Goal: Task Accomplishment & Management: Manage account settings

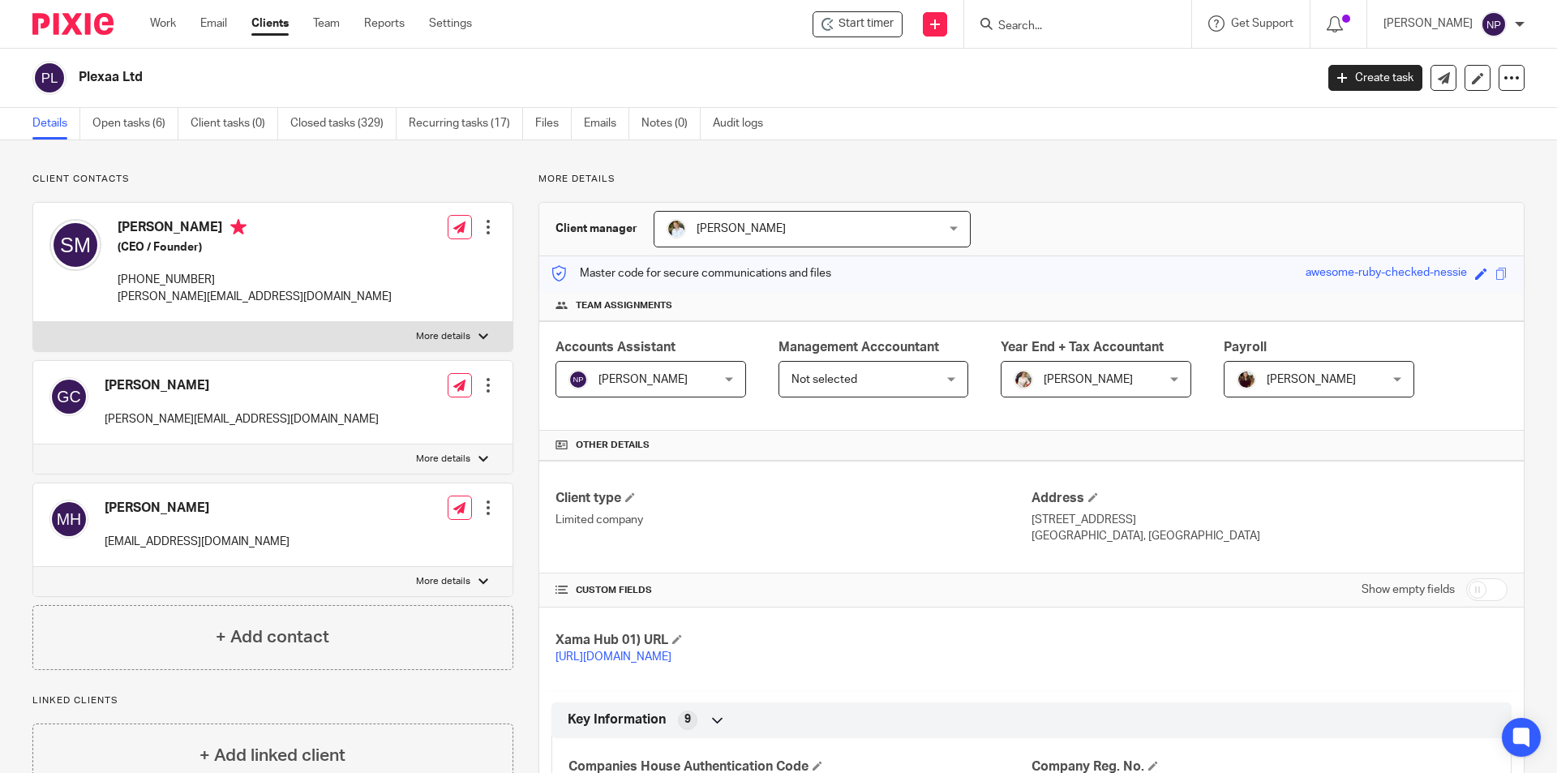
click at [1084, 21] on input "Search" at bounding box center [1070, 26] width 146 height 15
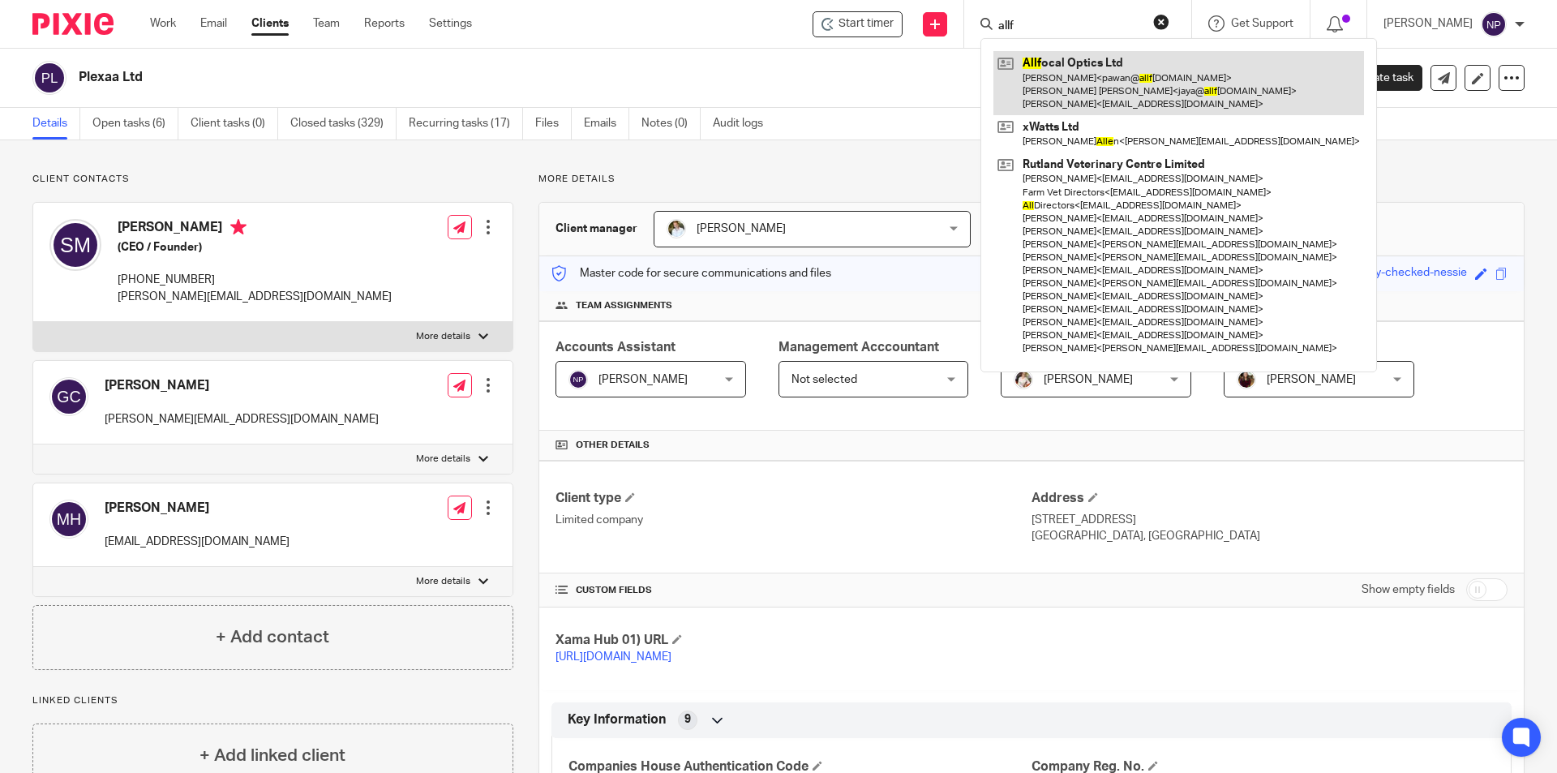
type input "allf"
click at [1201, 98] on link at bounding box center [1179, 83] width 371 height 64
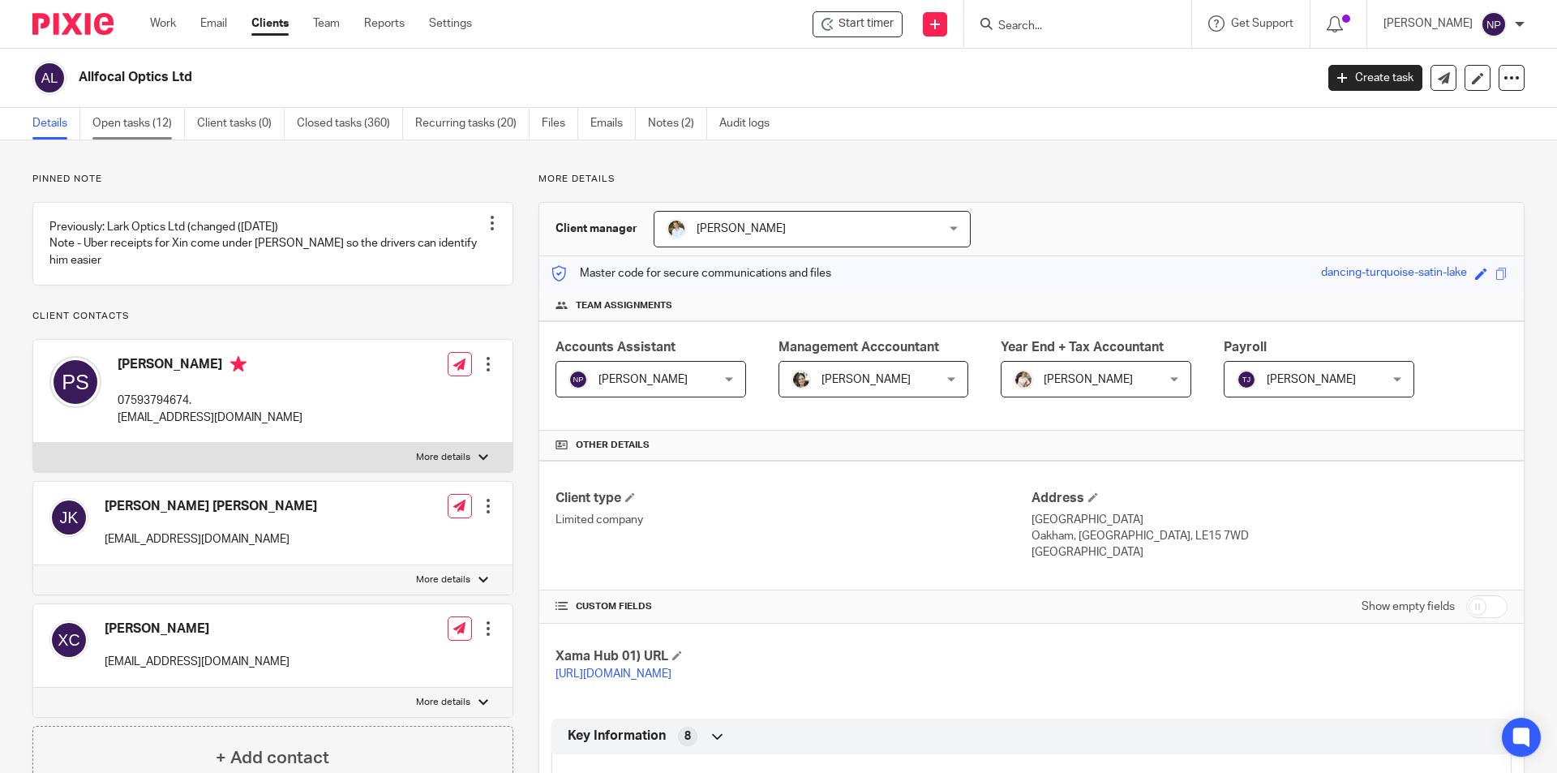
click at [161, 121] on link "Open tasks (12)" at bounding box center [138, 124] width 92 height 32
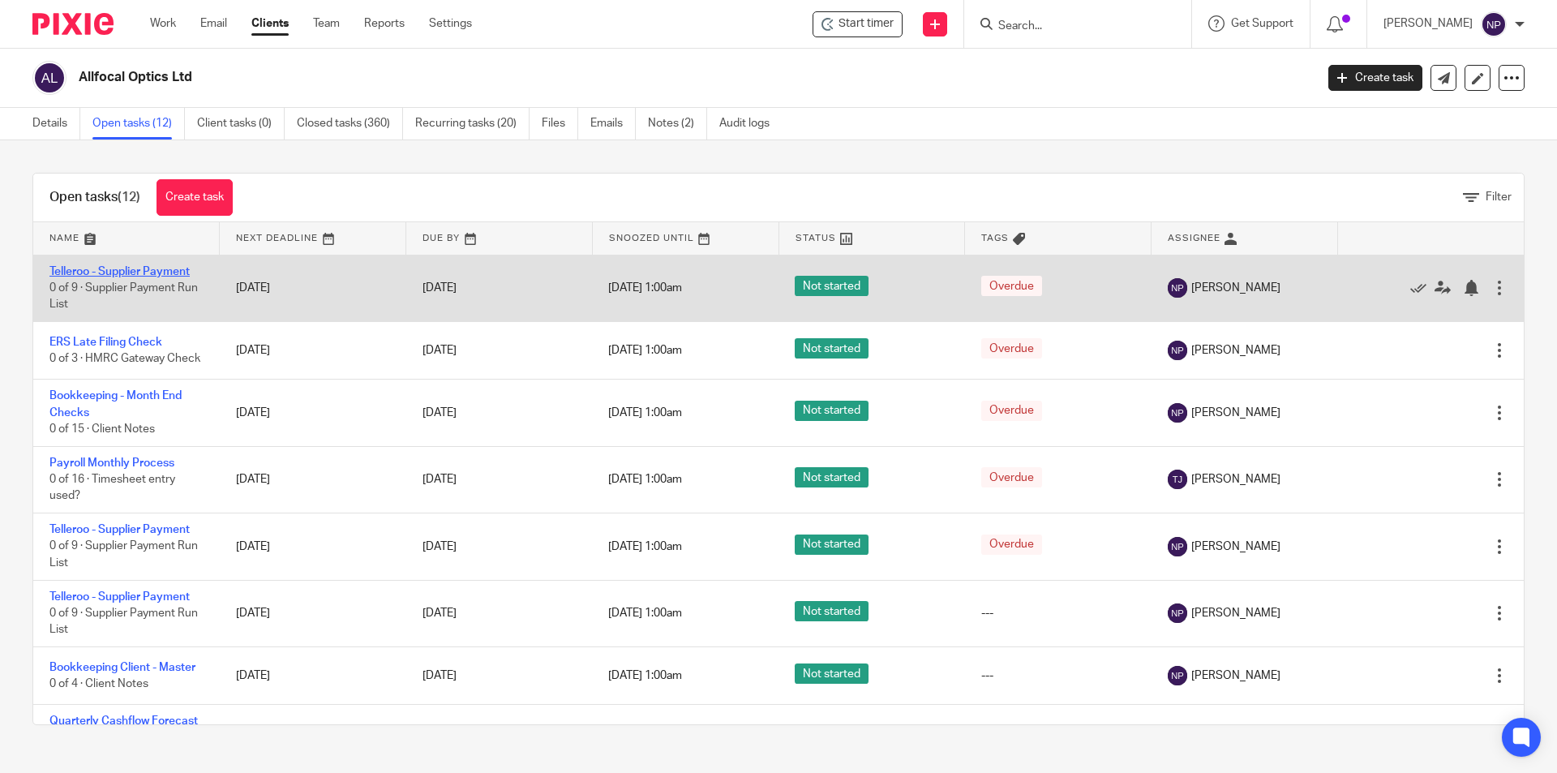
click at [180, 274] on link "Telleroo - Supplier Payment" at bounding box center [119, 271] width 140 height 11
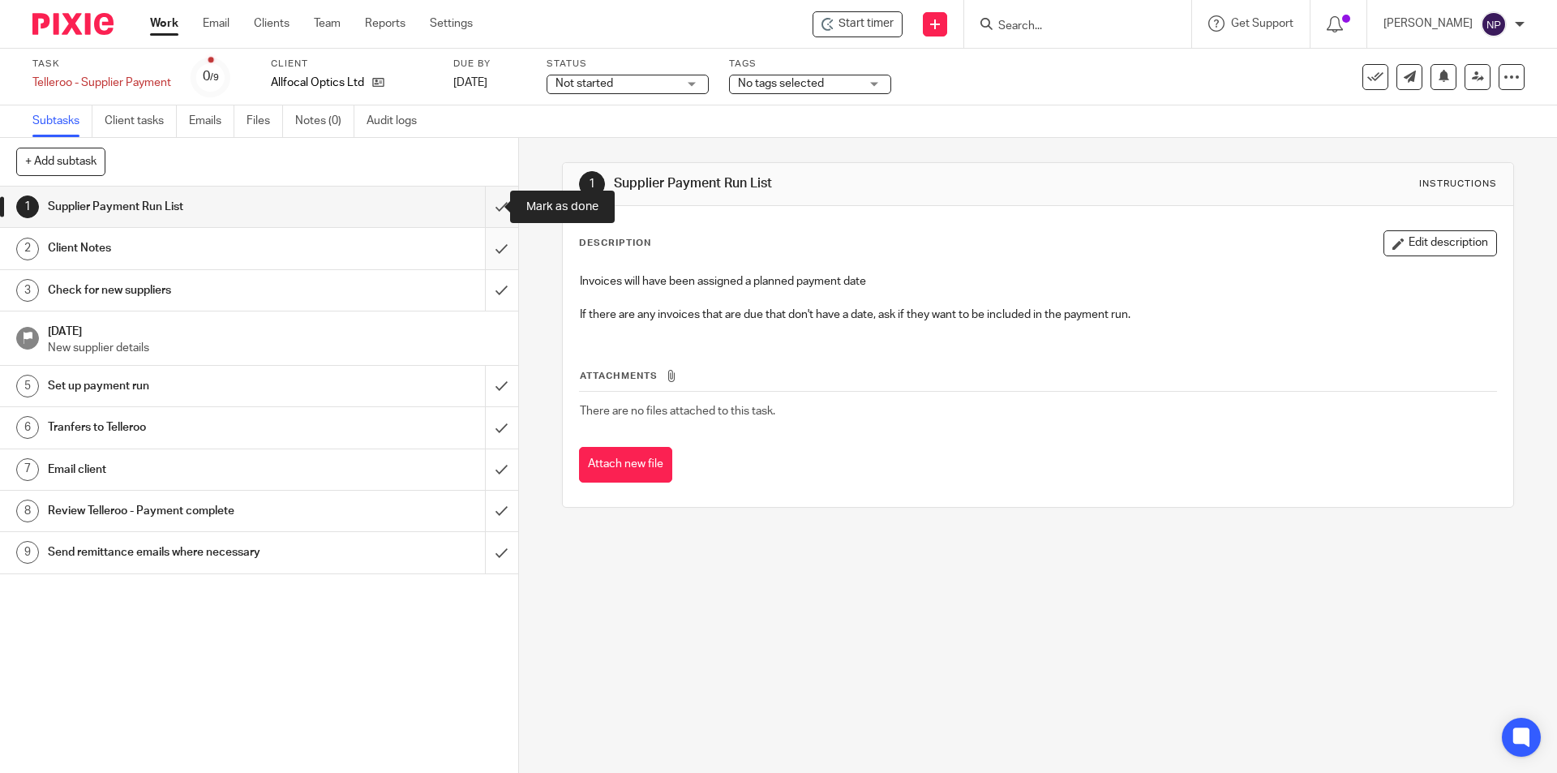
drag, startPoint x: 490, startPoint y: 219, endPoint x: 491, endPoint y: 261, distance: 42.2
click at [490, 219] on input "submit" at bounding box center [259, 207] width 518 height 41
click at [496, 251] on input "submit" at bounding box center [259, 248] width 518 height 41
drag, startPoint x: 488, startPoint y: 296, endPoint x: 483, endPoint y: 315, distance: 19.3
click at [488, 298] on input "submit" at bounding box center [259, 290] width 518 height 41
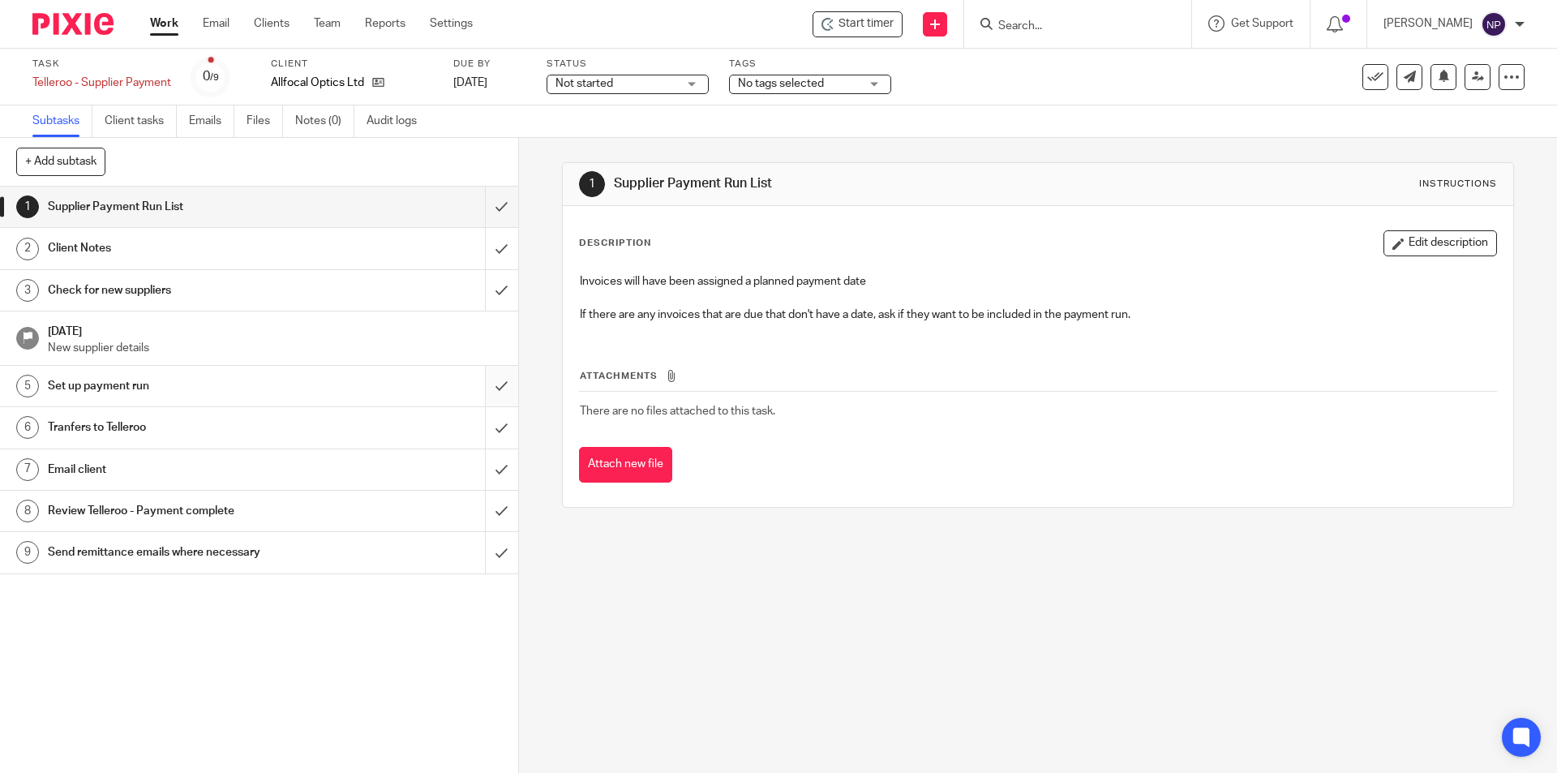
click at [479, 368] on input "submit" at bounding box center [259, 386] width 518 height 41
click at [483, 437] on input "submit" at bounding box center [259, 427] width 518 height 41
click at [484, 478] on input "submit" at bounding box center [259, 469] width 518 height 41
click at [484, 519] on input "submit" at bounding box center [259, 511] width 518 height 41
click at [484, 541] on input "submit" at bounding box center [259, 552] width 518 height 41
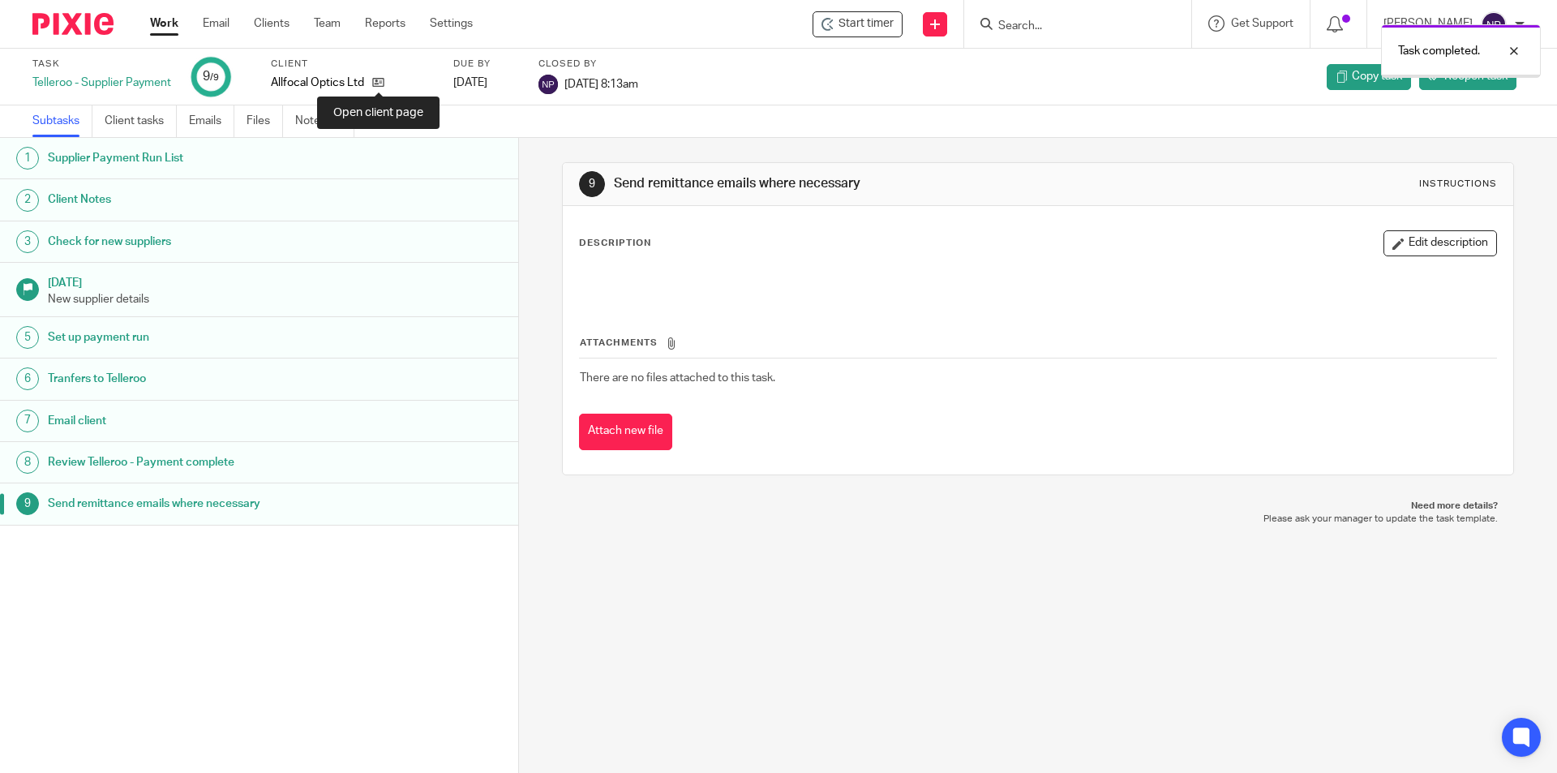
click at [373, 86] on icon at bounding box center [378, 82] width 12 height 12
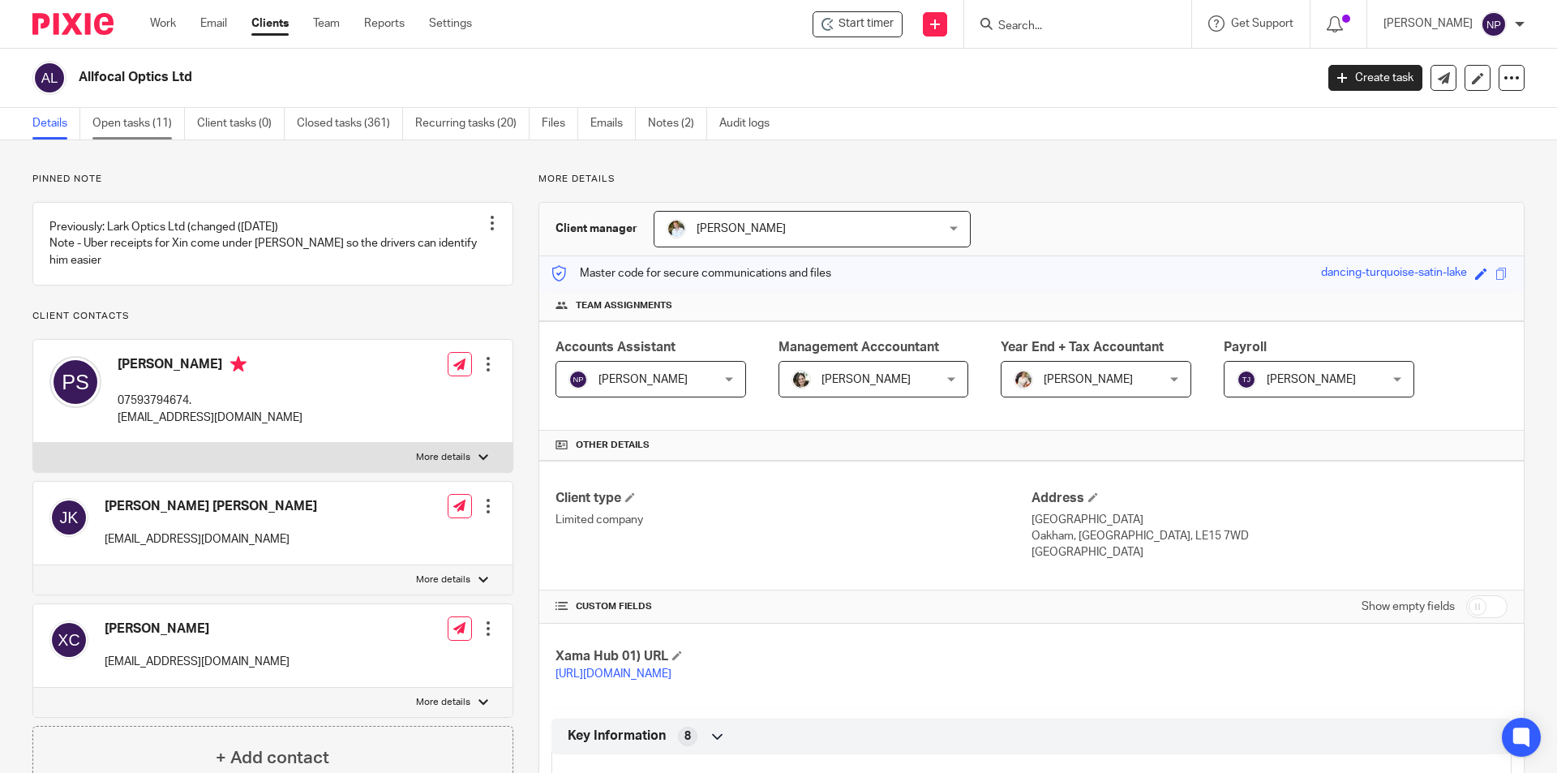
click at [122, 129] on link "Open tasks (11)" at bounding box center [138, 124] width 92 height 32
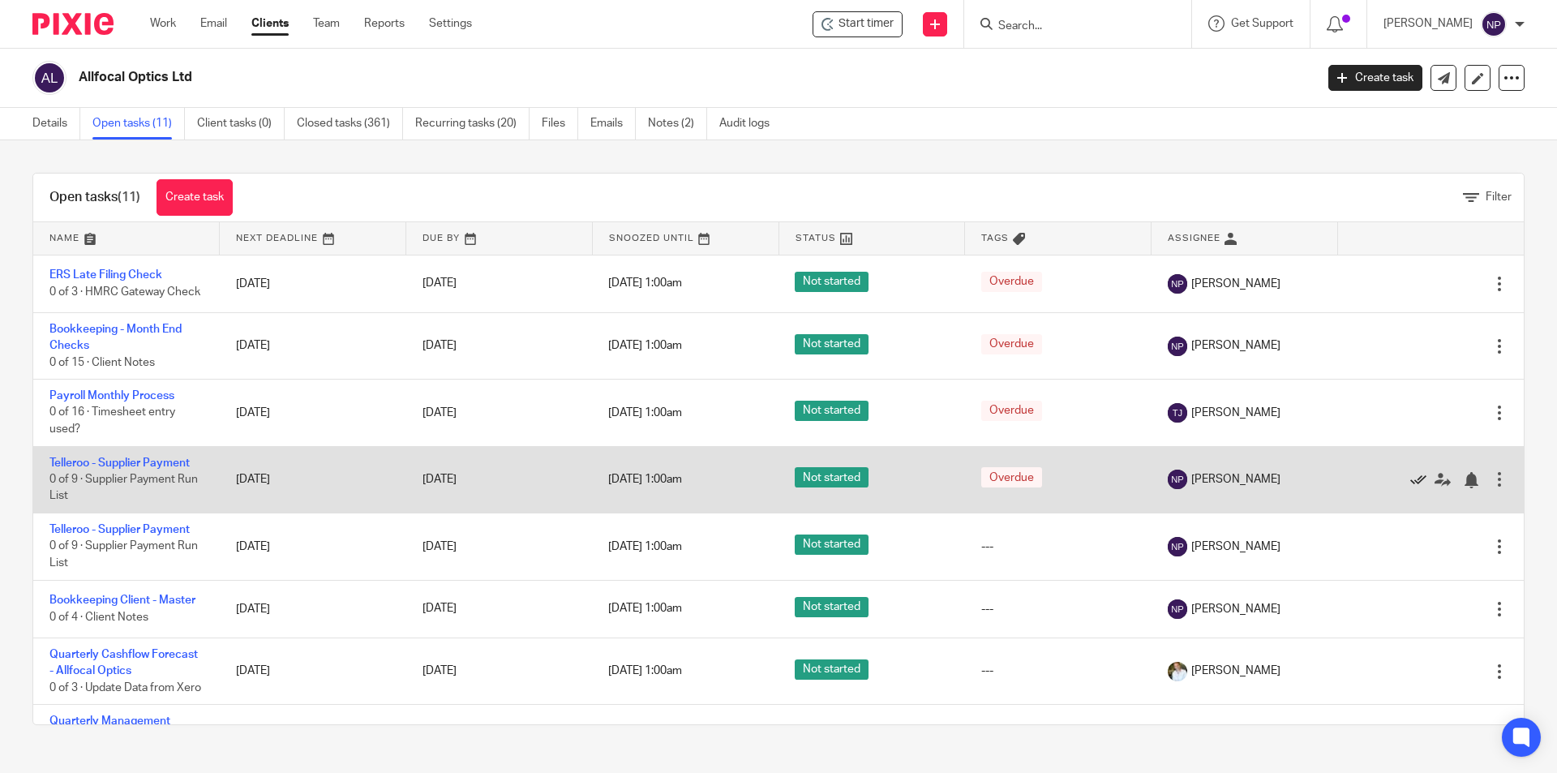
click at [1411, 485] on icon at bounding box center [1419, 480] width 16 height 16
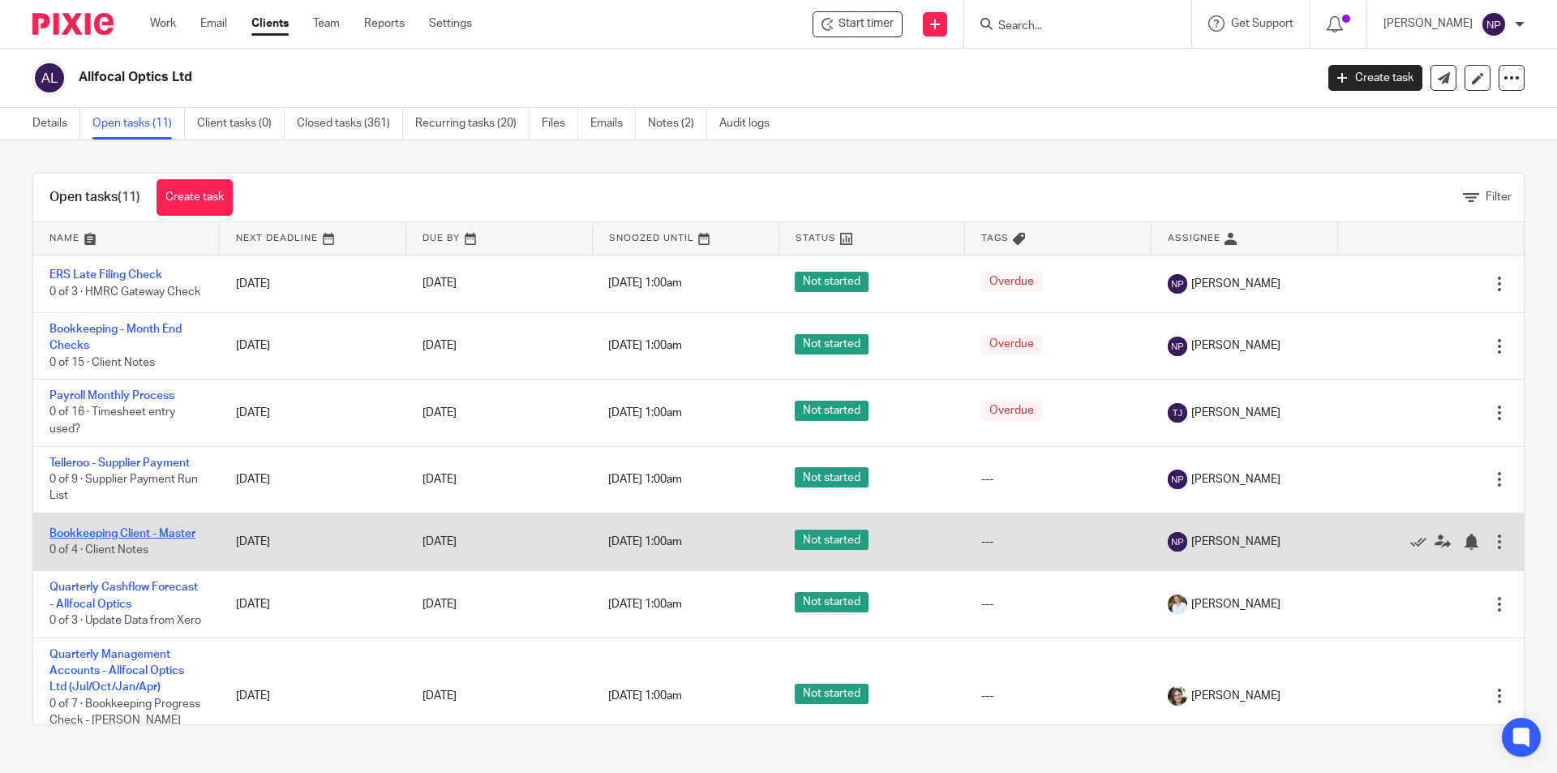
click at [174, 539] on link "Bookkeeping Client - Master" at bounding box center [122, 533] width 146 height 11
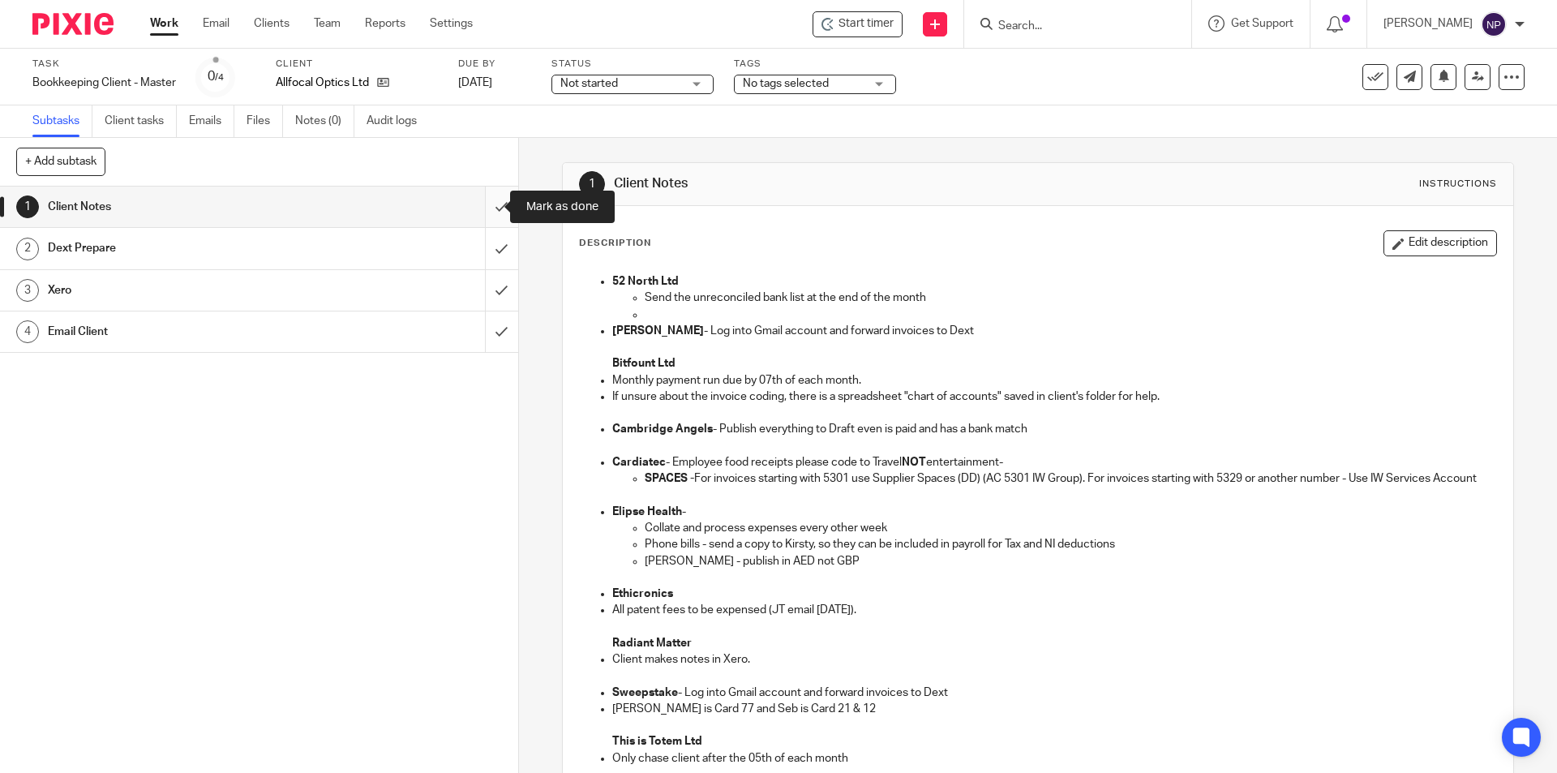
drag, startPoint x: 491, startPoint y: 196, endPoint x: 489, endPoint y: 250, distance: 53.6
click at [491, 199] on input "submit" at bounding box center [259, 207] width 518 height 41
click at [489, 250] on input "submit" at bounding box center [259, 248] width 518 height 41
drag, startPoint x: 491, startPoint y: 284, endPoint x: 491, endPoint y: 299, distance: 15.4
click at [491, 285] on input "submit" at bounding box center [259, 290] width 518 height 41
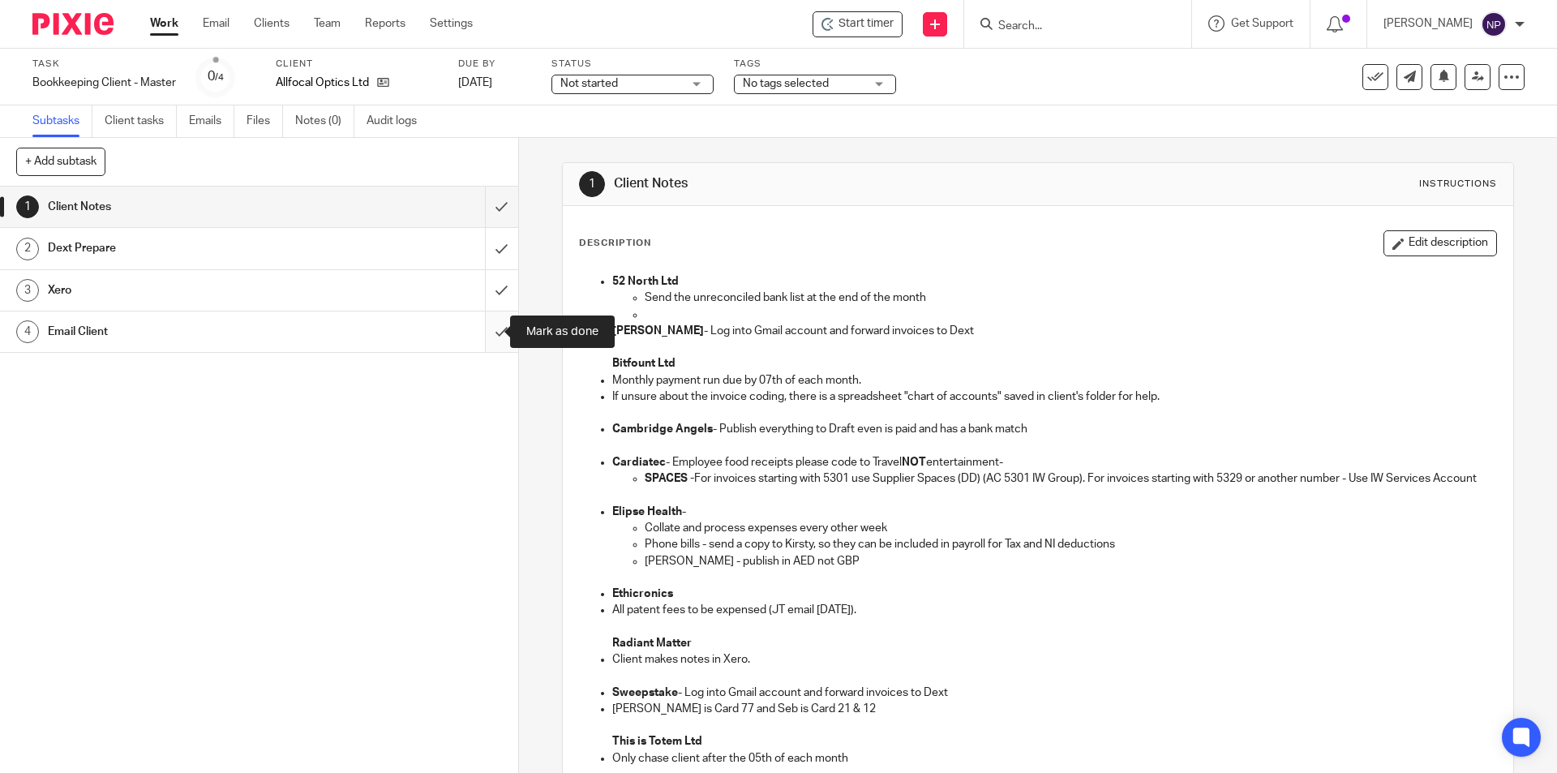
click at [493, 320] on input "submit" at bounding box center [259, 331] width 518 height 41
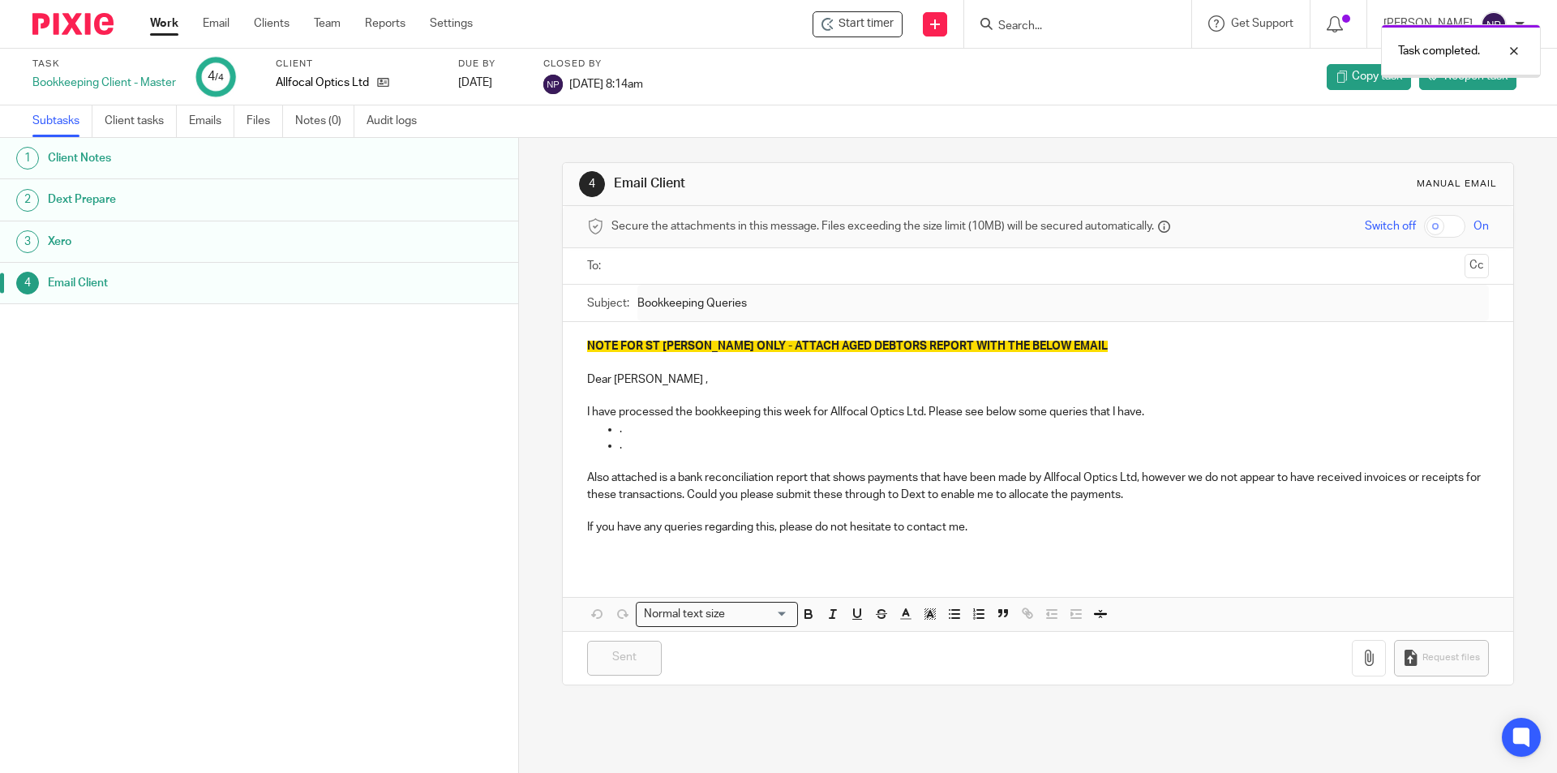
click at [385, 80] on icon at bounding box center [383, 82] width 12 height 12
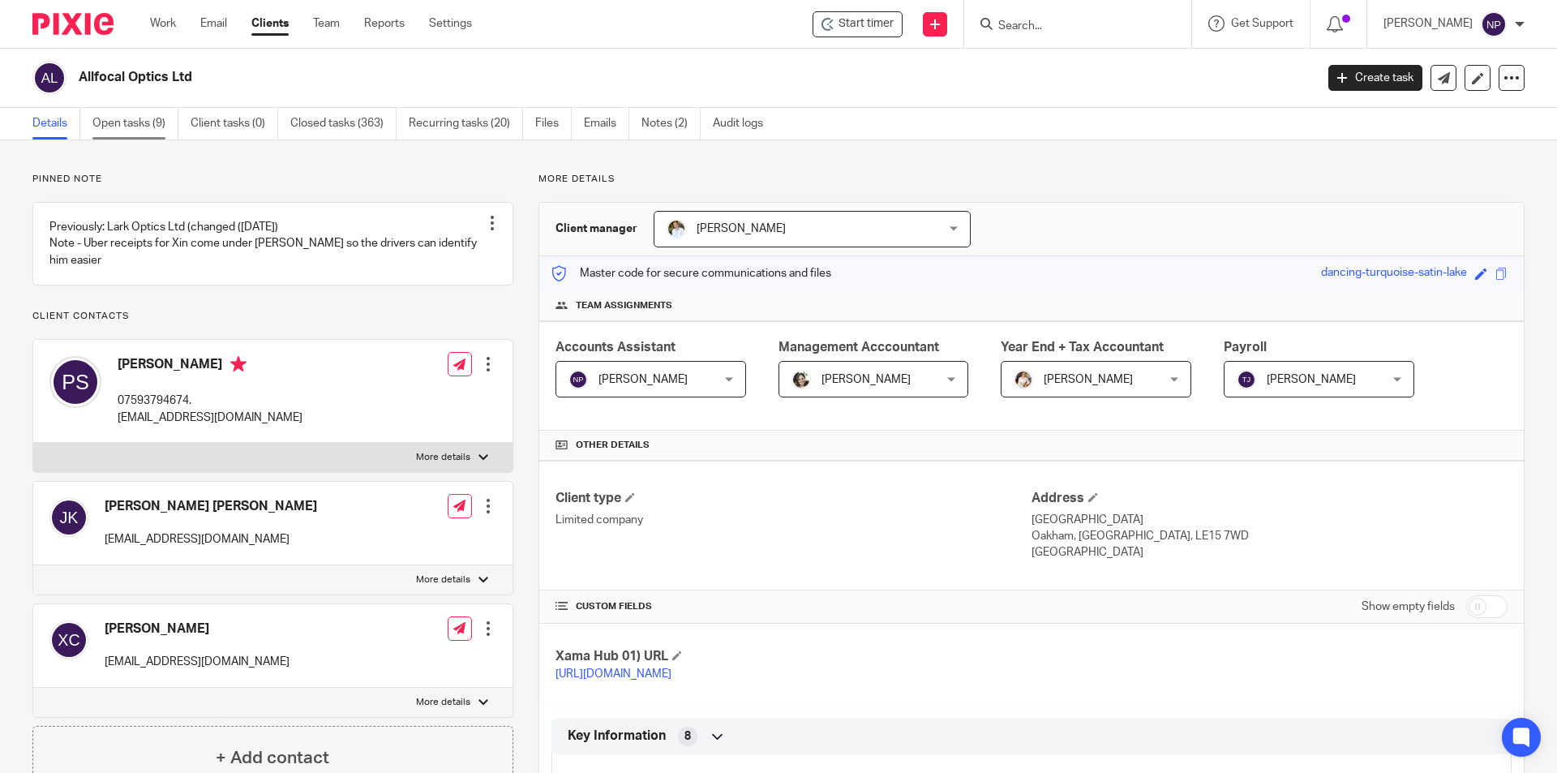
click at [161, 129] on link "Open tasks (9)" at bounding box center [135, 124] width 86 height 32
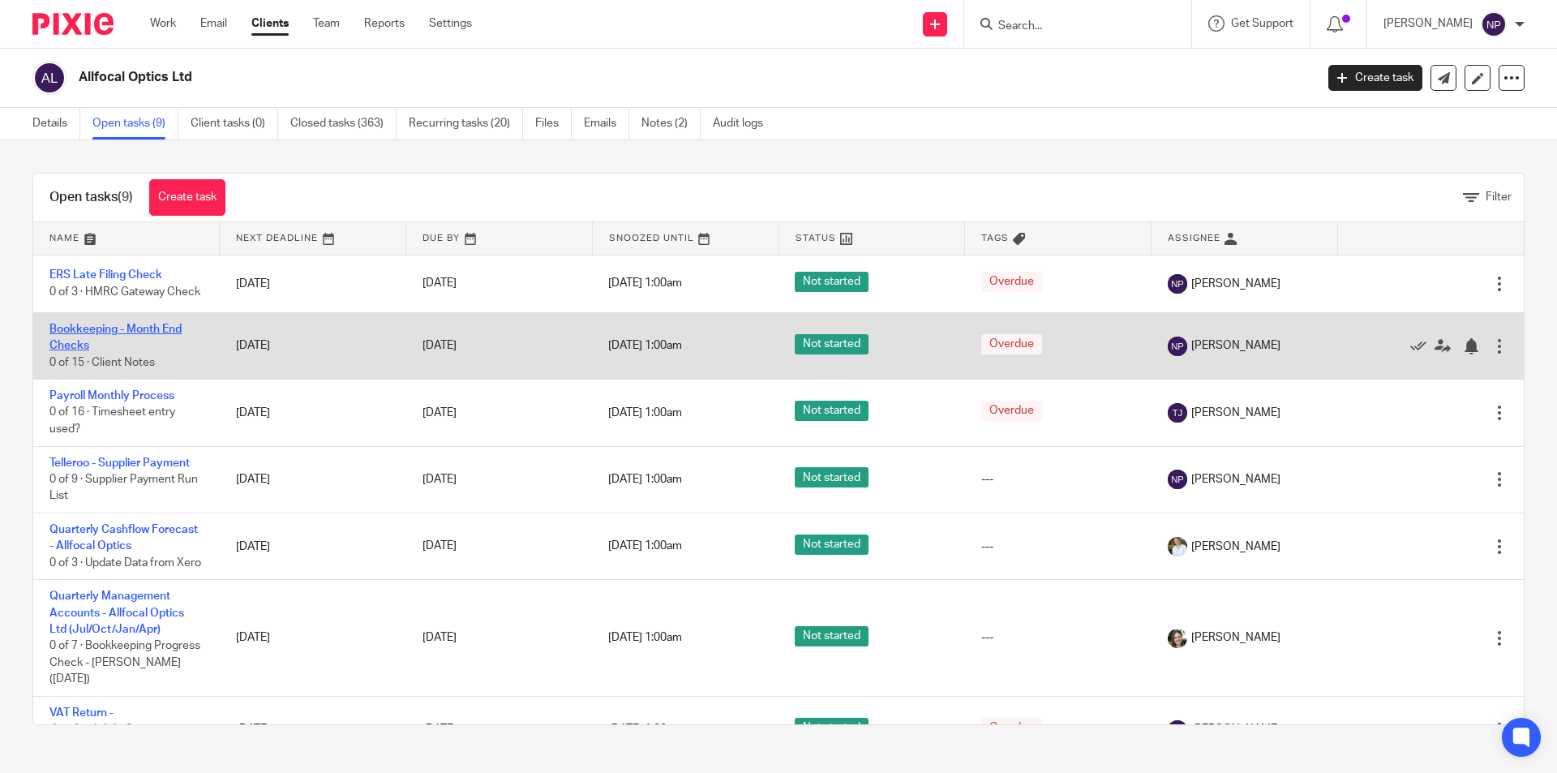
click at [138, 343] on link "Bookkeeping - Month End Checks" at bounding box center [115, 338] width 132 height 28
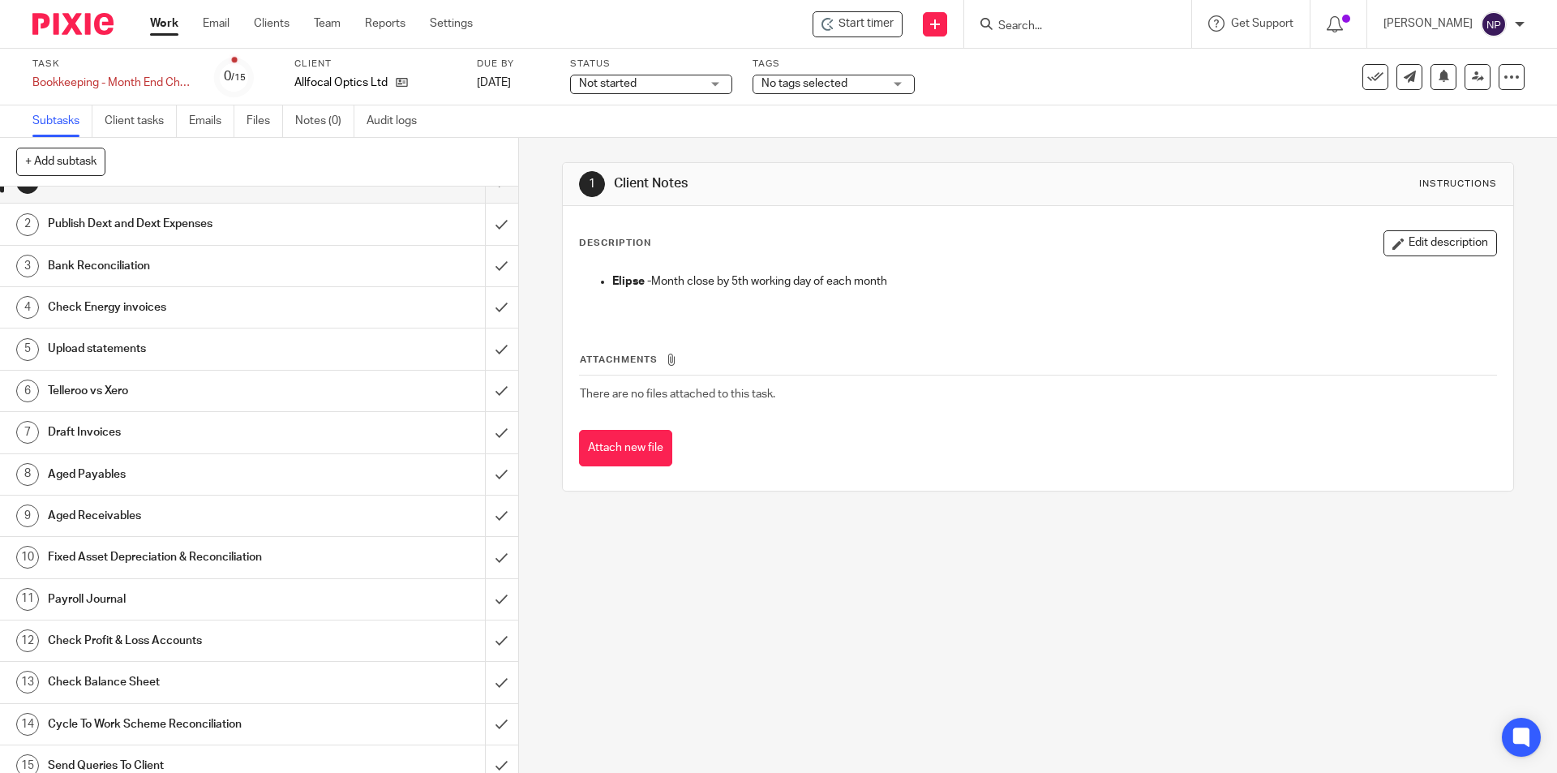
scroll to position [38, 0]
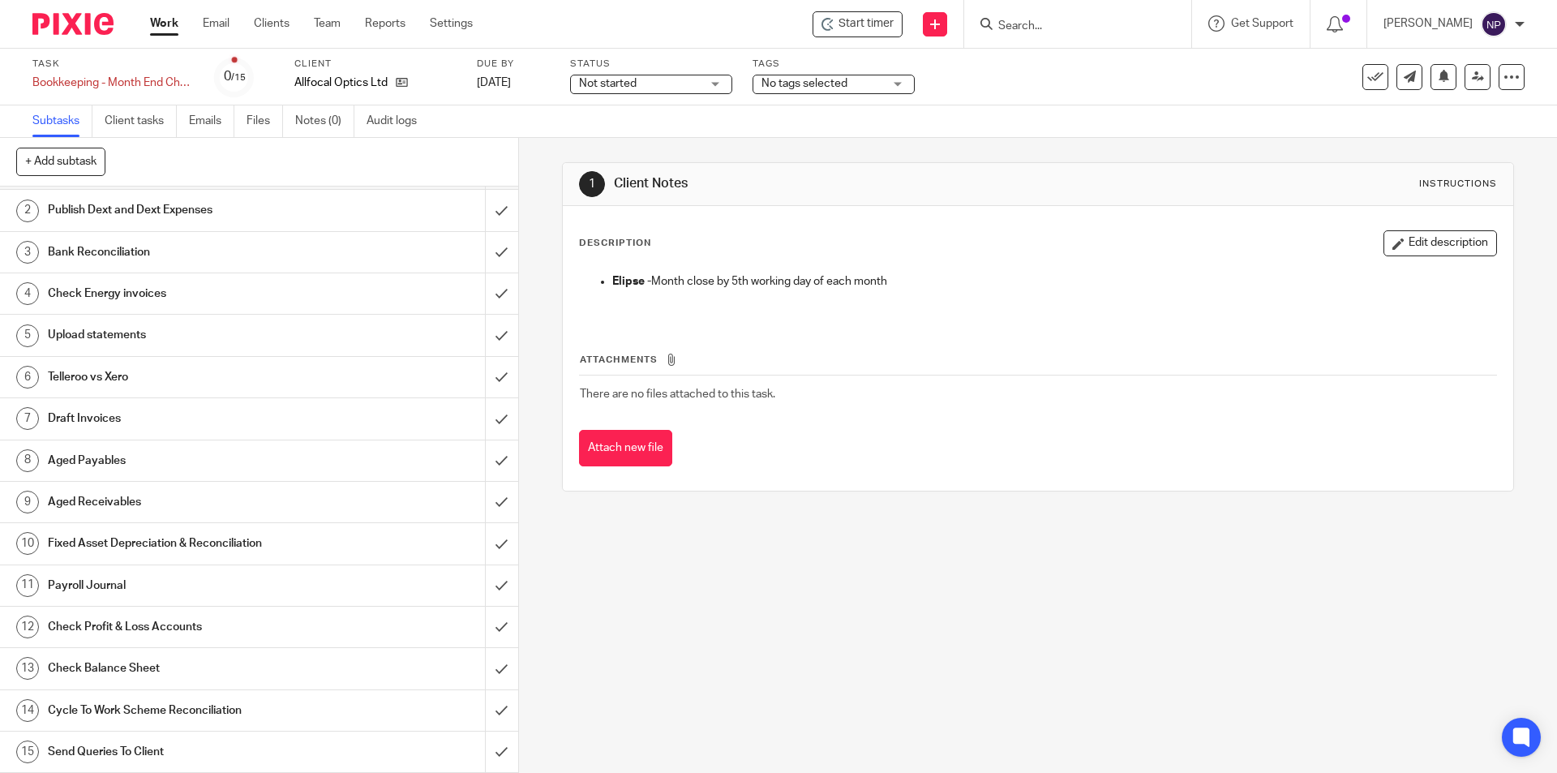
click at [238, 749] on h1 "Send Queries To Client" at bounding box center [188, 752] width 281 height 24
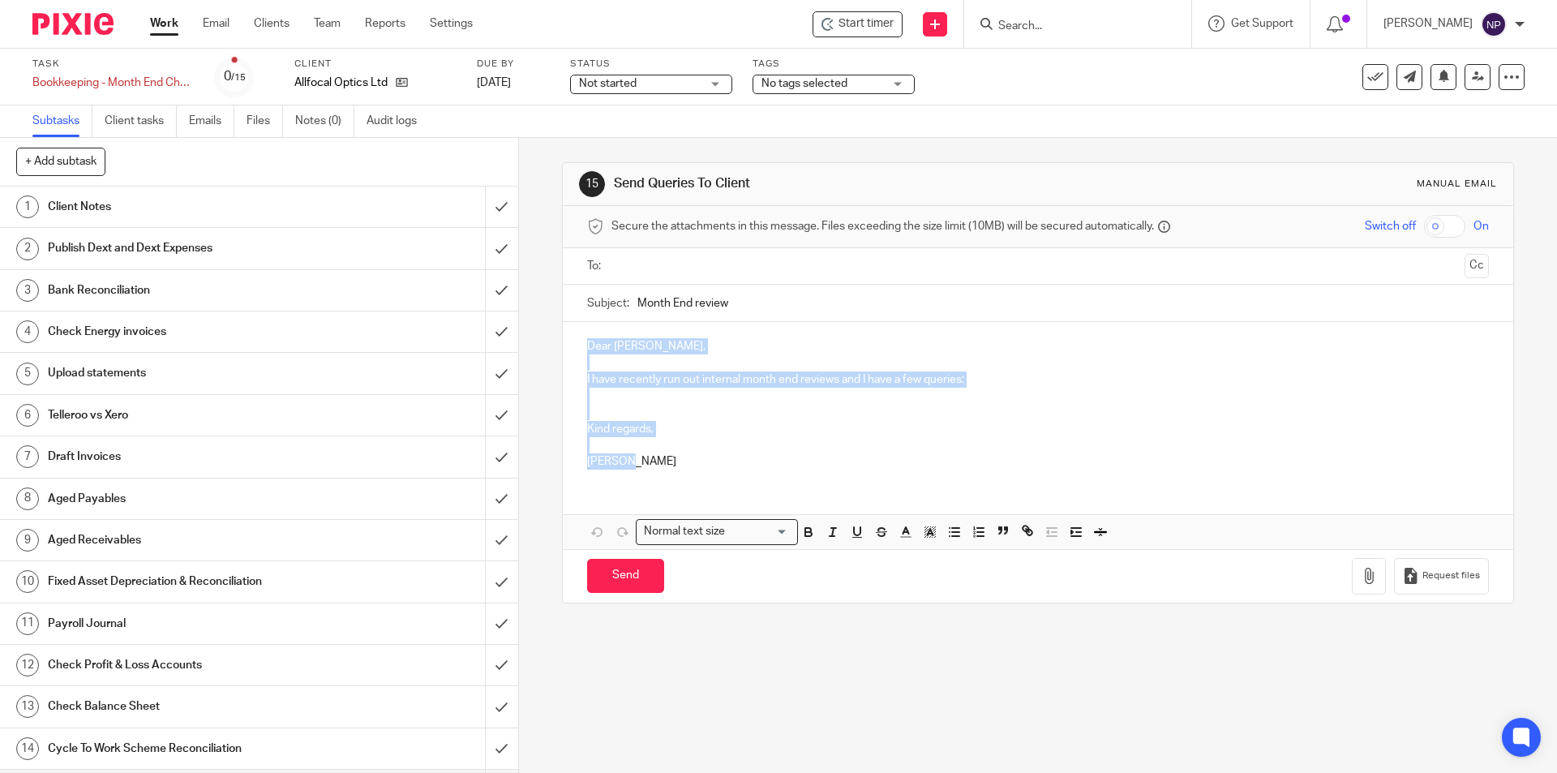
drag, startPoint x: 575, startPoint y: 345, endPoint x: 669, endPoint y: 462, distance: 150.0
click at [669, 462] on div "Dear [PERSON_NAME], I have recently run out internal month end reviews and I ha…" at bounding box center [1038, 402] width 950 height 160
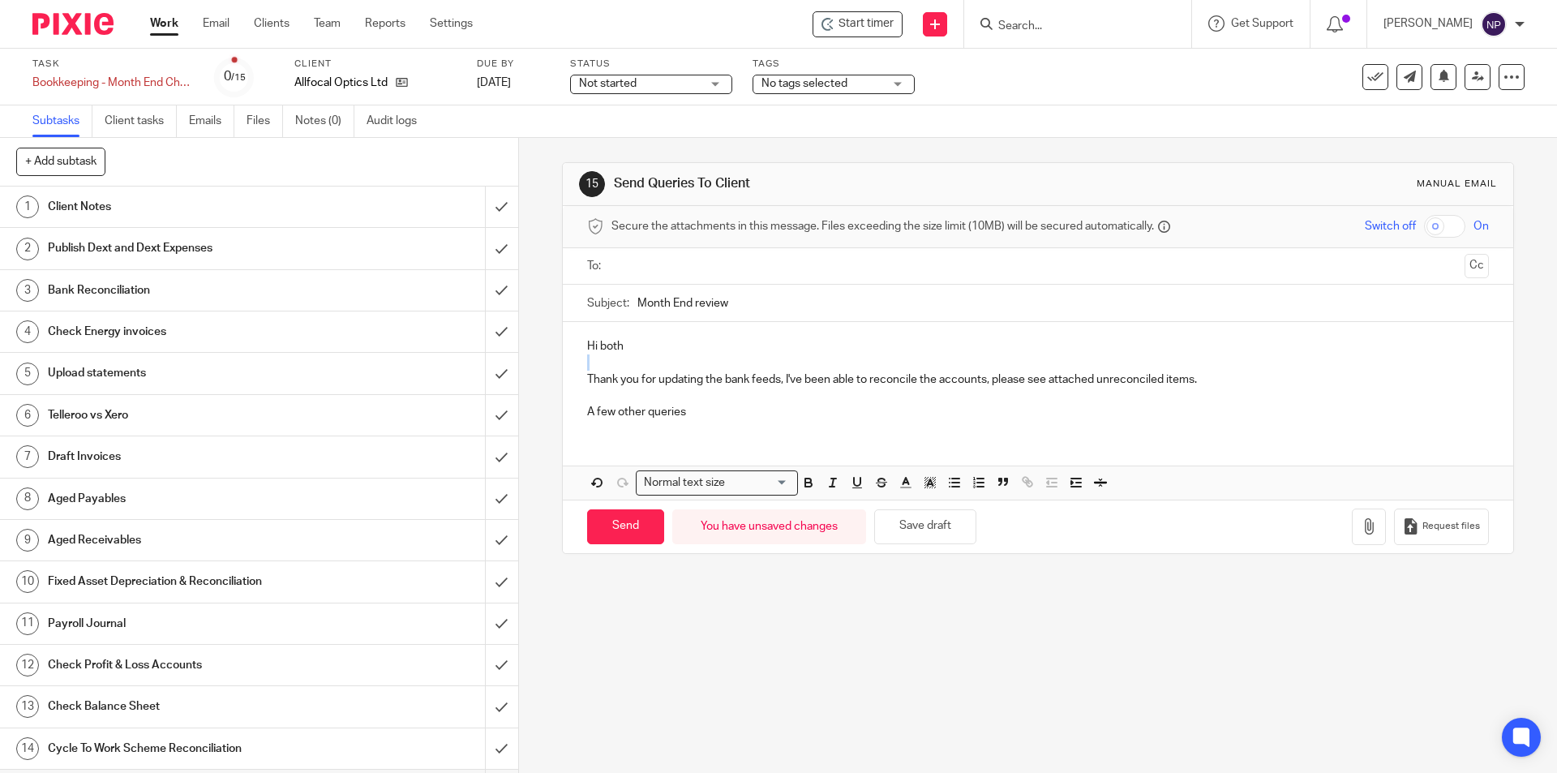
drag, startPoint x: 1257, startPoint y: 357, endPoint x: 1235, endPoint y: 397, distance: 46.5
click at [1254, 373] on div "Hi both Thank you for updating the bank feeds, I've been able to reconcile the …" at bounding box center [1038, 377] width 950 height 110
click at [1241, 372] on p "Thank you for updating the bank feeds, I've been able to reconcile the accounts…" at bounding box center [1037, 379] width 901 height 16
click at [1252, 378] on p "Thank you for updating the bank feeds, I've been able to reconcile the accounts…" at bounding box center [1037, 379] width 901 height 16
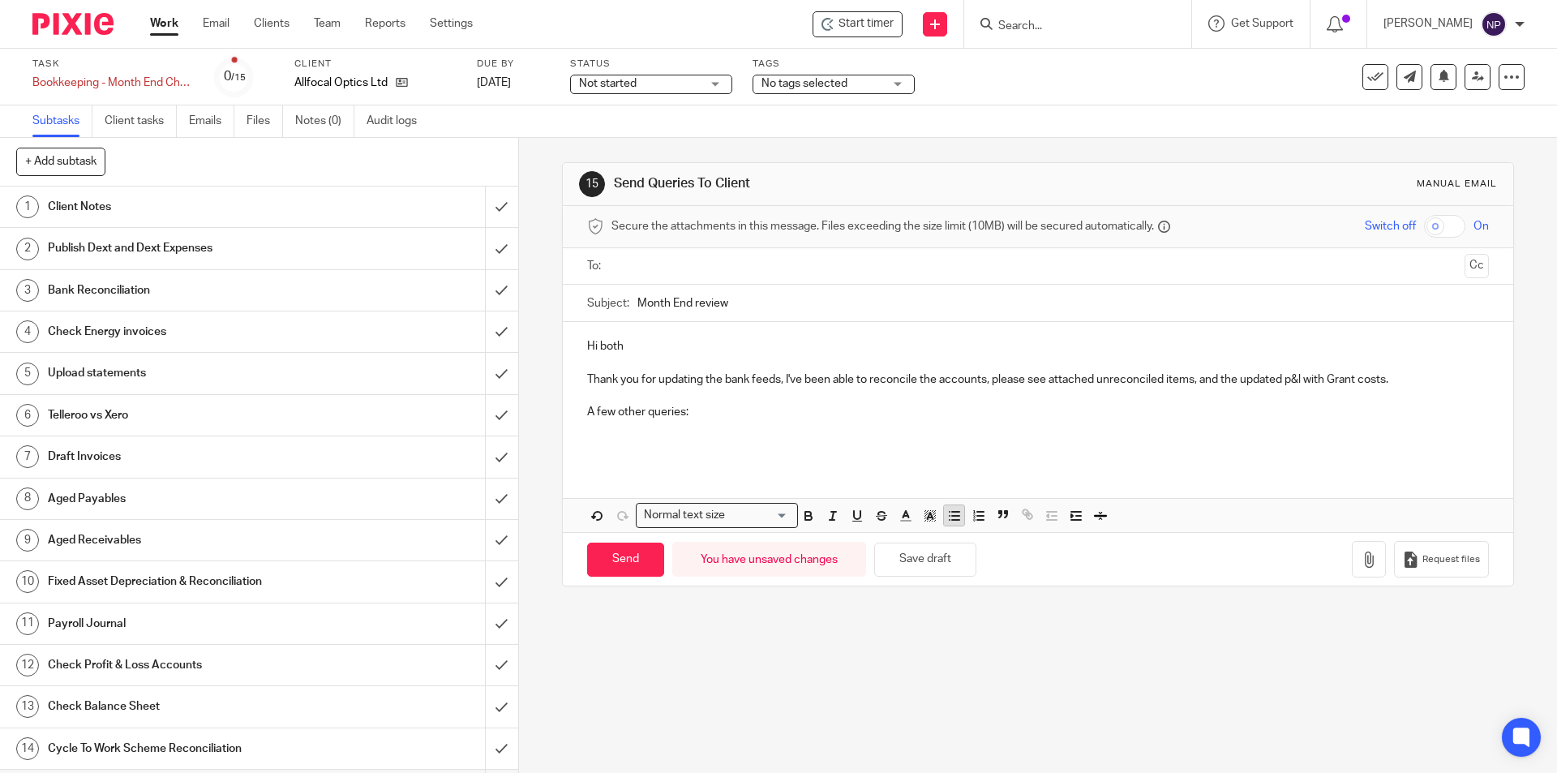
click at [947, 517] on icon "button" at bounding box center [954, 516] width 15 height 15
click at [929, 563] on button "Save draft" at bounding box center [925, 560] width 102 height 35
click at [932, 559] on button "Save draft" at bounding box center [925, 560] width 102 height 35
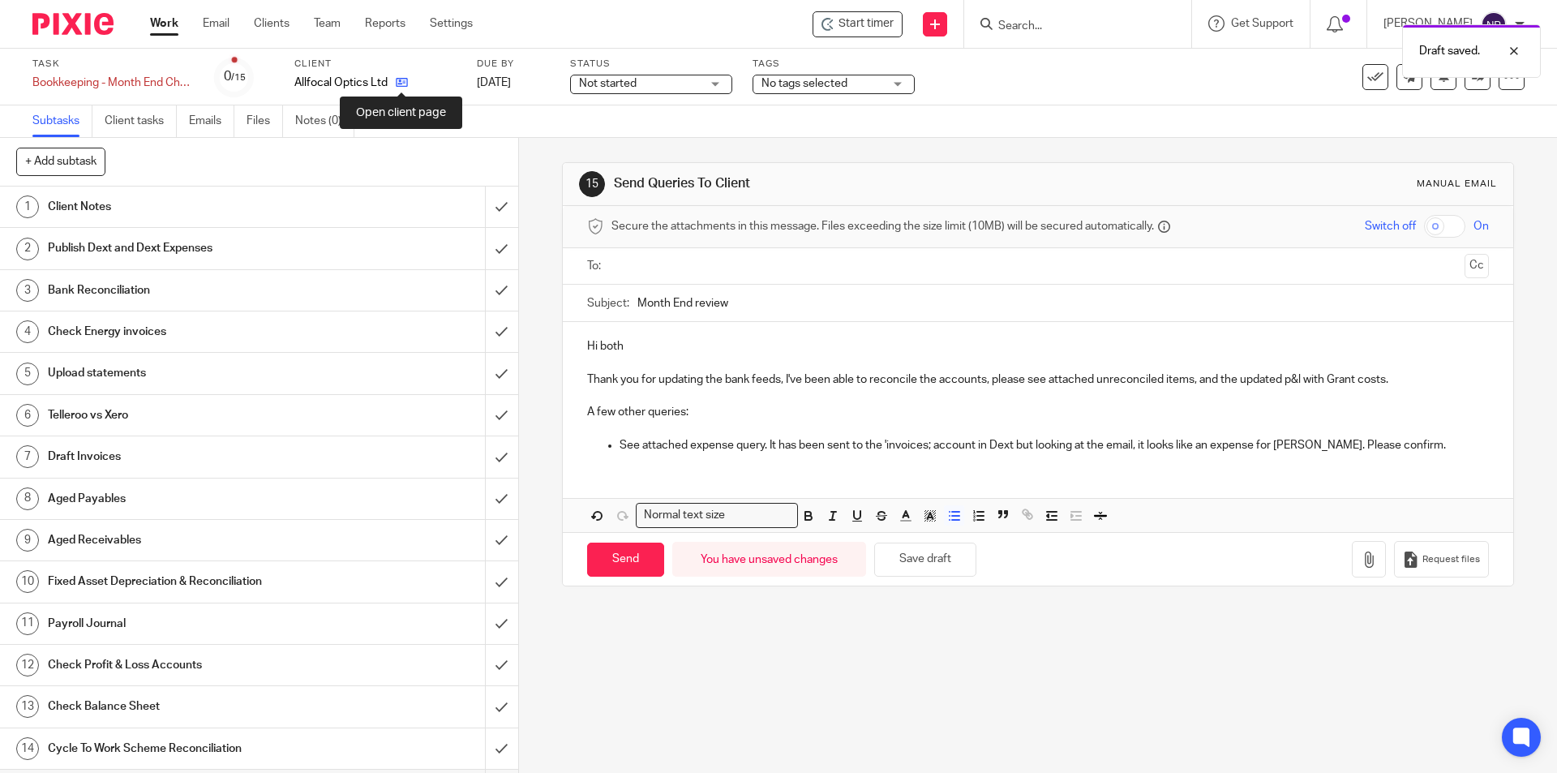
click at [403, 81] on icon at bounding box center [402, 82] width 12 height 12
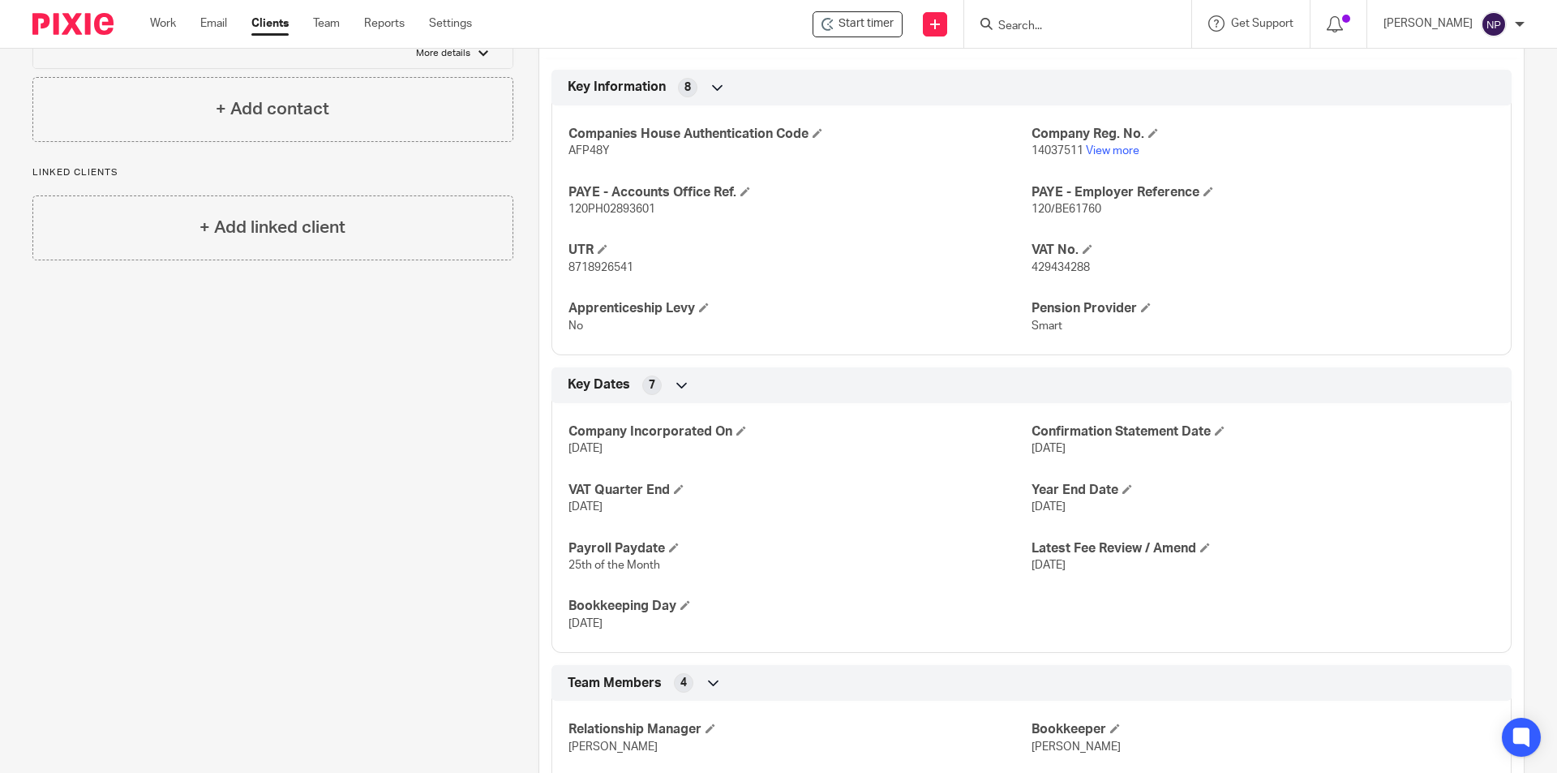
scroll to position [916, 0]
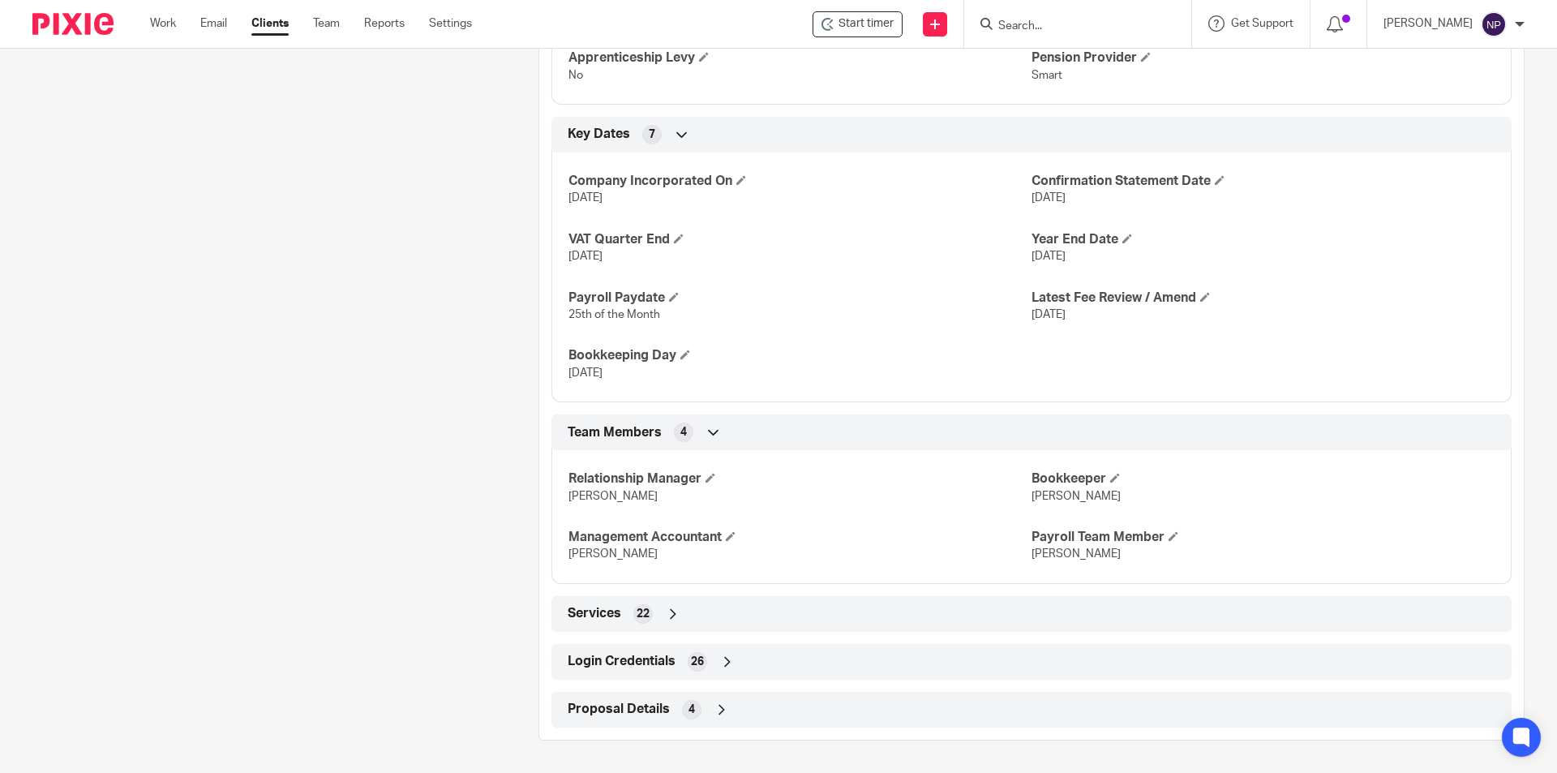
click at [767, 663] on div "Login Credentials 26" at bounding box center [1032, 662] width 936 height 28
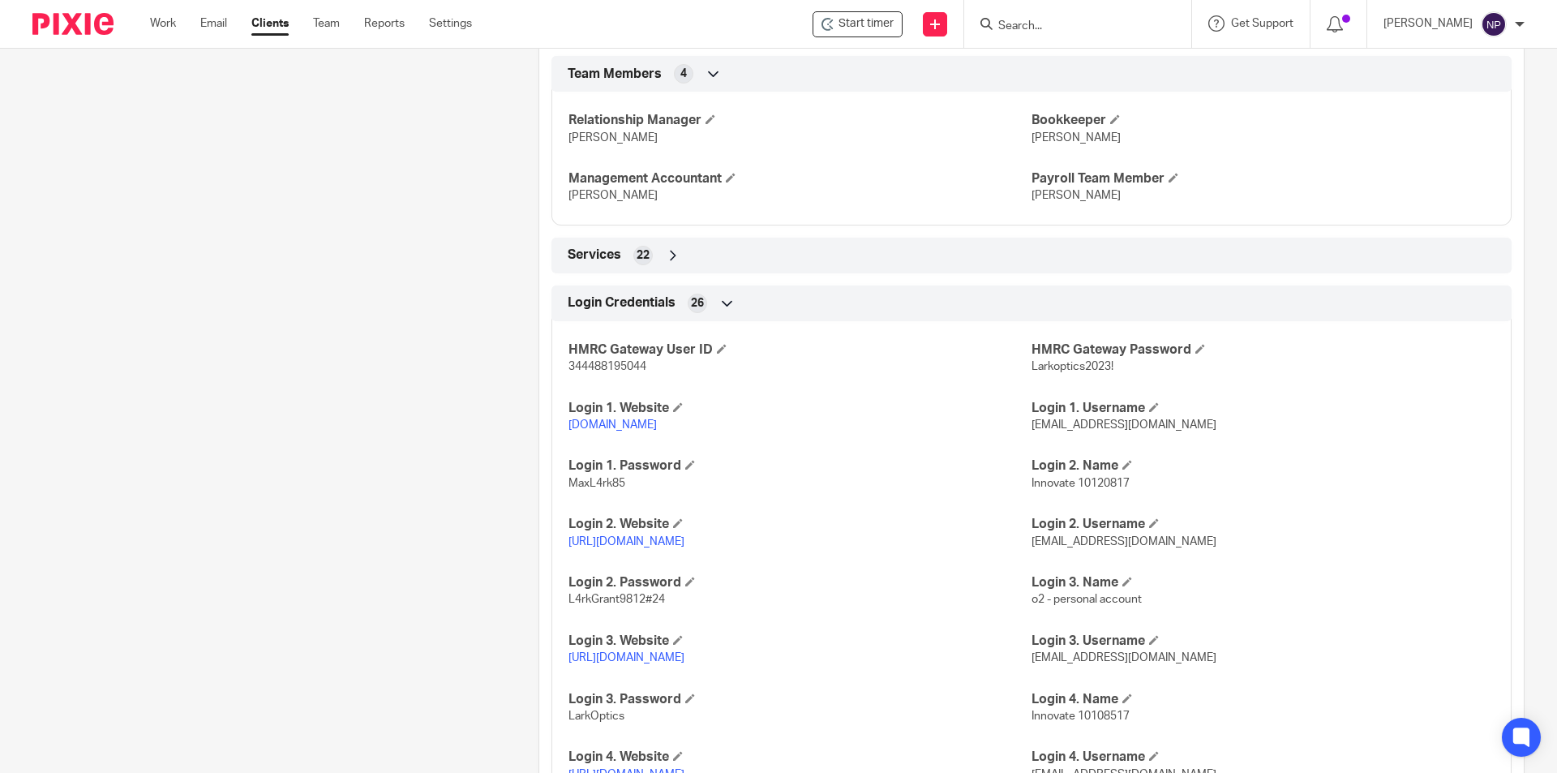
scroll to position [1321, 0]
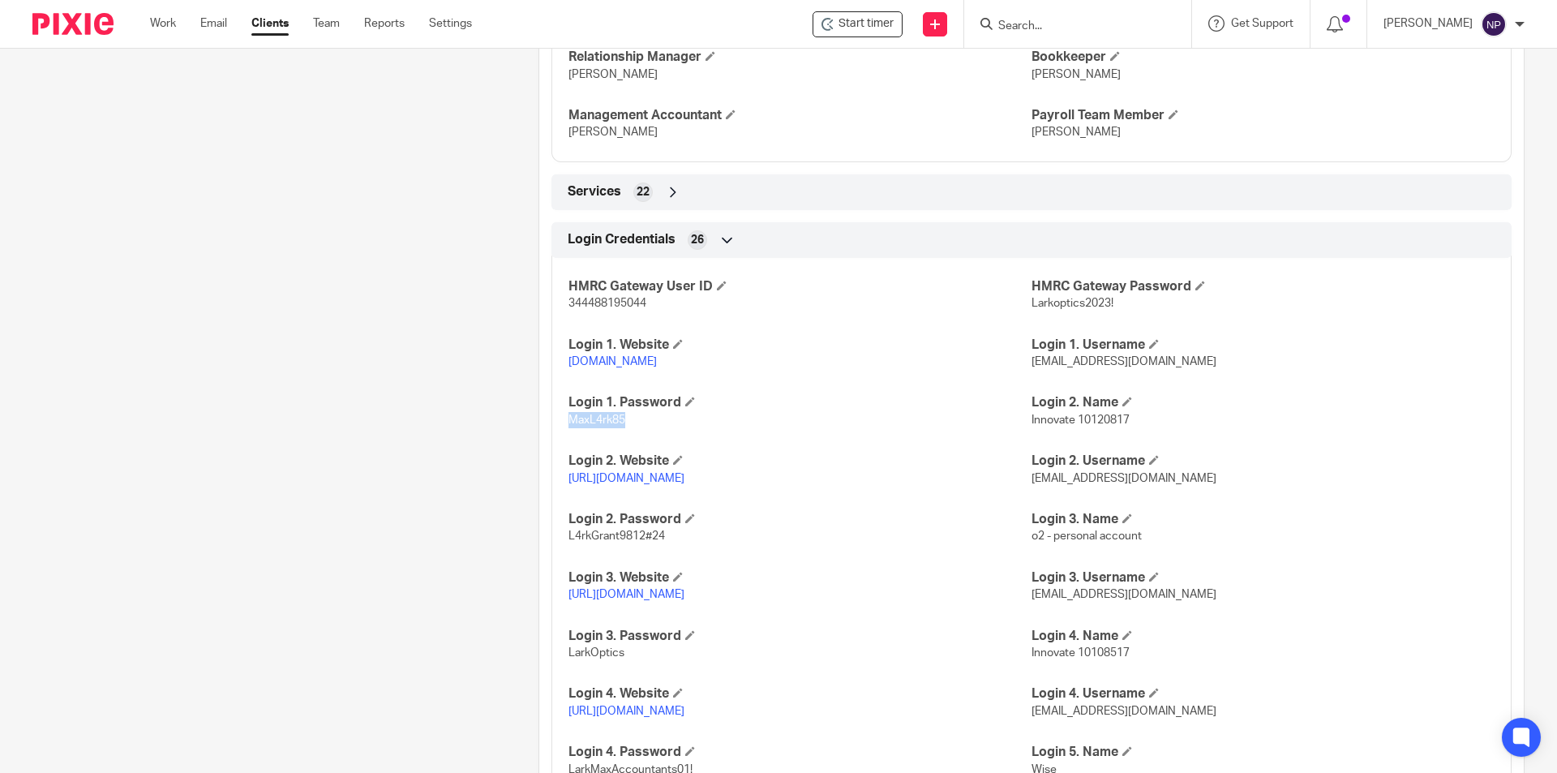
drag, startPoint x: 623, startPoint y: 437, endPoint x: 550, endPoint y: 444, distance: 73.3
click at [552, 444] on div "HMRC Gateway User ID 344488195044 HMRC Gateway Password Larkoptics2023! Login 1…" at bounding box center [1032, 639] width 960 height 786
copy span "MaxL4rk85"
